Goal: Information Seeking & Learning: Find specific fact

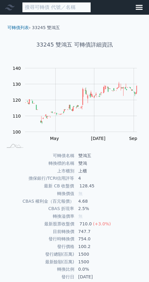
click at [53, 6] on input at bounding box center [56, 7] width 69 height 10
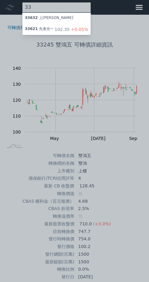
type input "3"
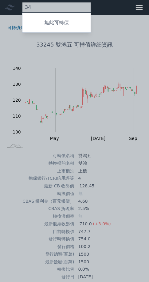
type input "3"
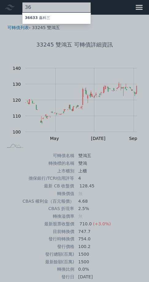
type input "3"
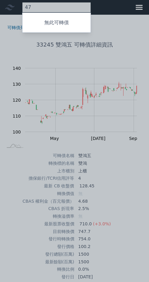
type input "4"
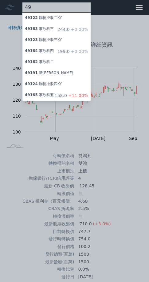
type input "4"
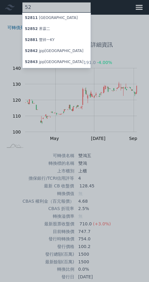
type input "5"
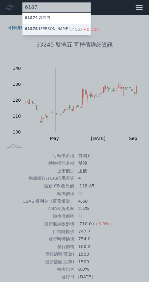
type input "6187"
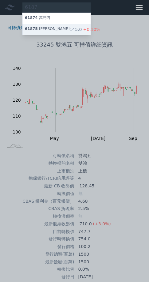
click at [49, 32] on div "61875 [PERSON_NAME]" at bounding box center [47, 29] width 44 height 6
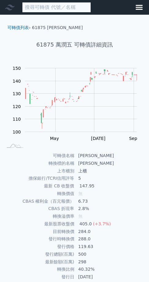
click at [42, 6] on input at bounding box center [56, 7] width 69 height 10
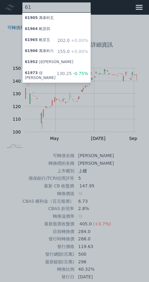
type input "6"
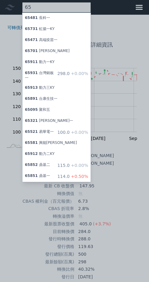
type input "6"
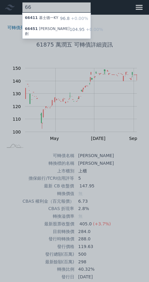
type input "6"
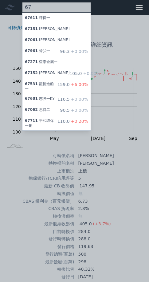
type input "6"
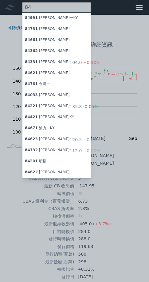
type input "8"
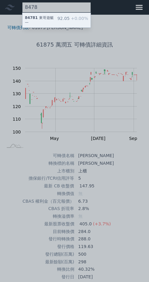
type input "8478"
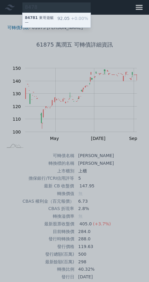
click at [48, 24] on div "84781 東哥遊艇一" at bounding box center [41, 20] width 32 height 10
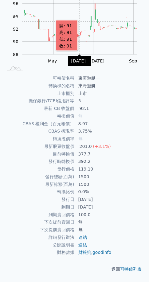
scroll to position [128, 0]
